Goal: Task Accomplishment & Management: Manage account settings

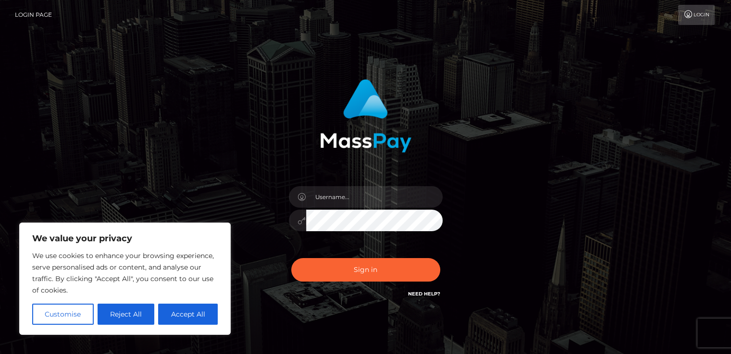
click at [191, 307] on button "Accept All" at bounding box center [188, 314] width 60 height 21
checkbox input "true"
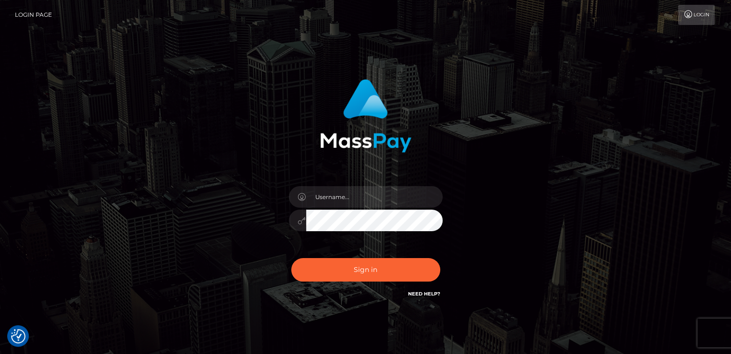
click at [55, 86] on div "Sign in" at bounding box center [365, 194] width 731 height 389
click at [31, 15] on link "Login Page" at bounding box center [33, 15] width 37 height 20
click at [390, 198] on input "text" at bounding box center [374, 197] width 136 height 22
type input "[EMAIL_ADDRESS][DOMAIN_NAME]"
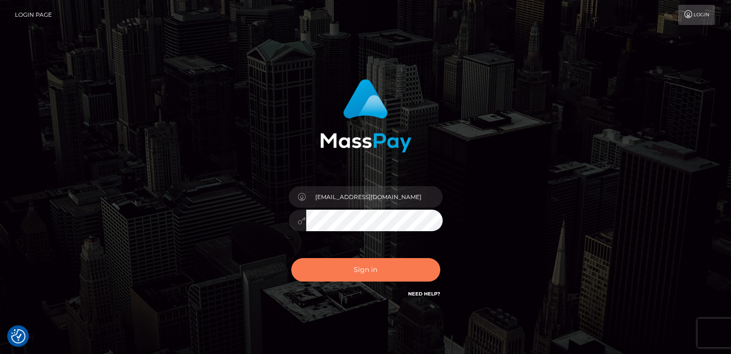
click at [370, 269] on button "Sign in" at bounding box center [365, 270] width 149 height 24
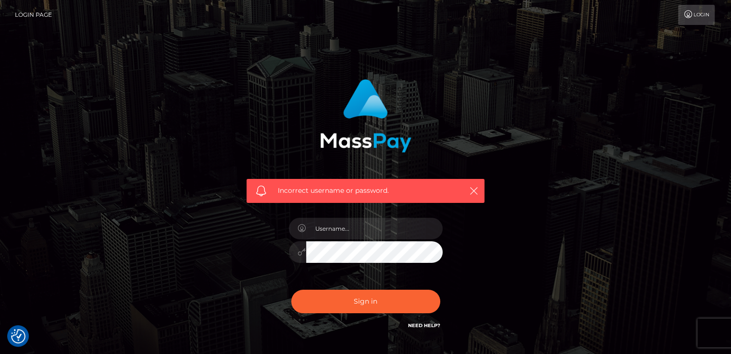
click at [430, 324] on link "Need Help?" at bounding box center [424, 326] width 32 height 6
